Goal: Contribute content

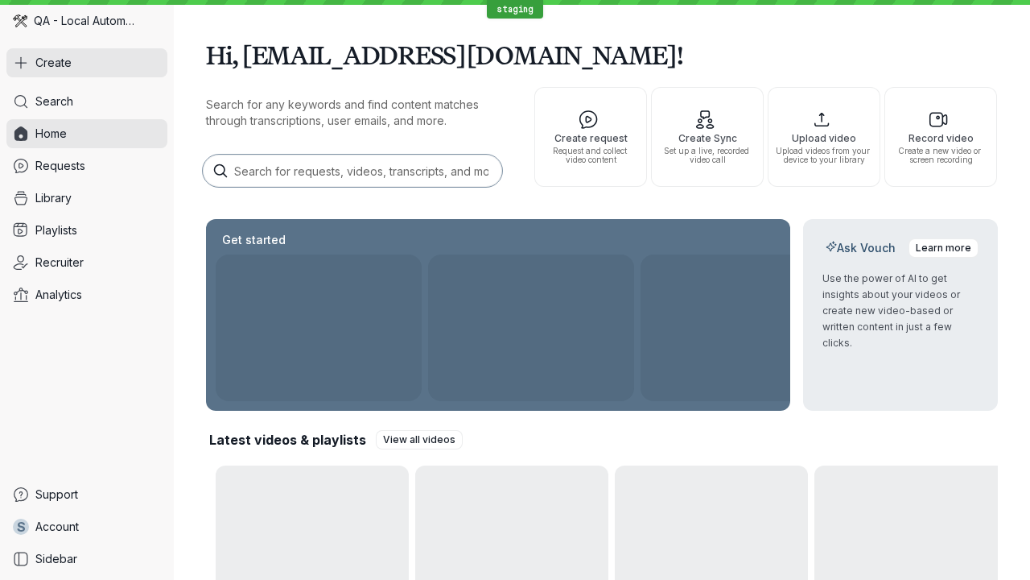
click at [87, 63] on button "Create" at bounding box center [86, 62] width 161 height 29
